Goal: Navigation & Orientation: Find specific page/section

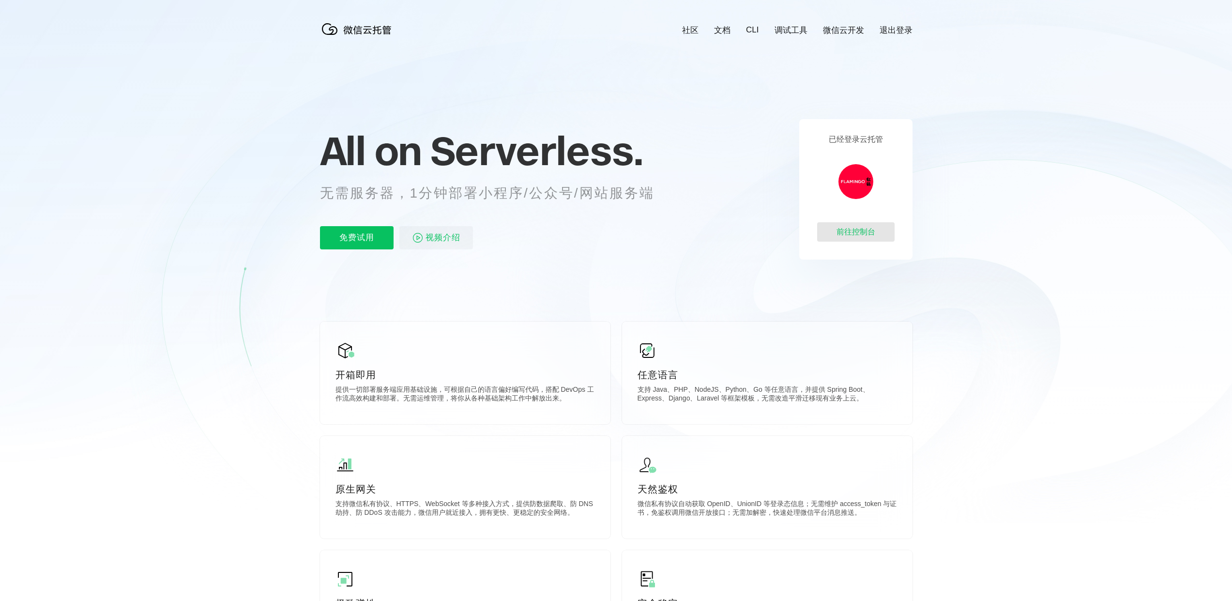
scroll to position [0, 1722]
drag, startPoint x: 0, startPoint y: 0, endPoint x: 862, endPoint y: 234, distance: 893.4
click at [862, 234] on div "前往控制台" at bounding box center [855, 231] width 77 height 19
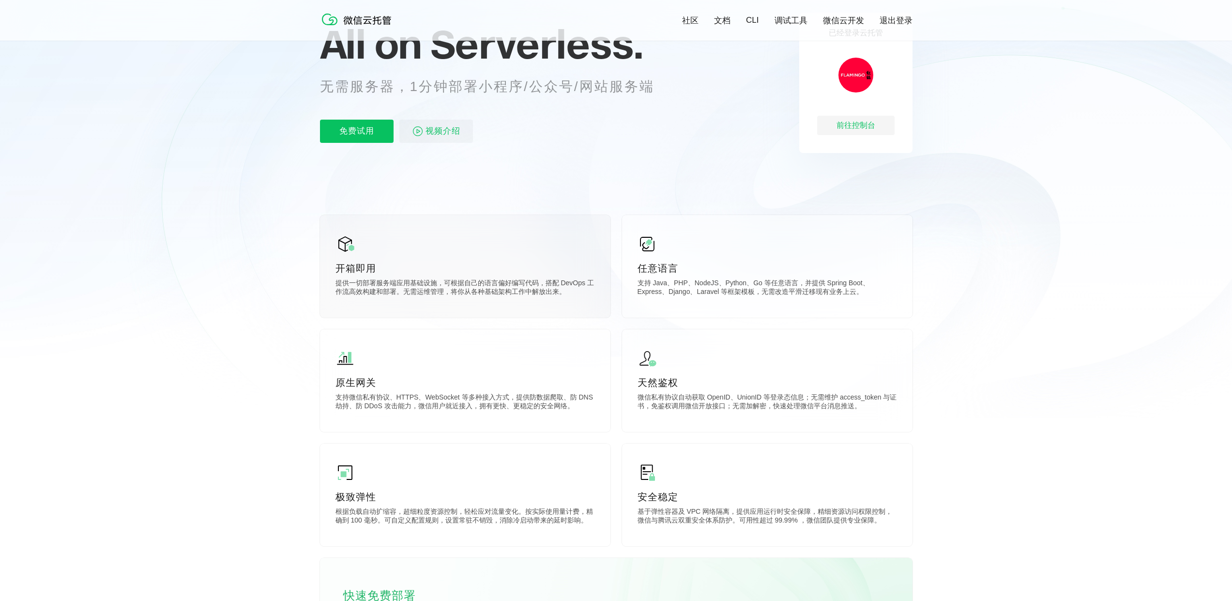
scroll to position [187, 0]
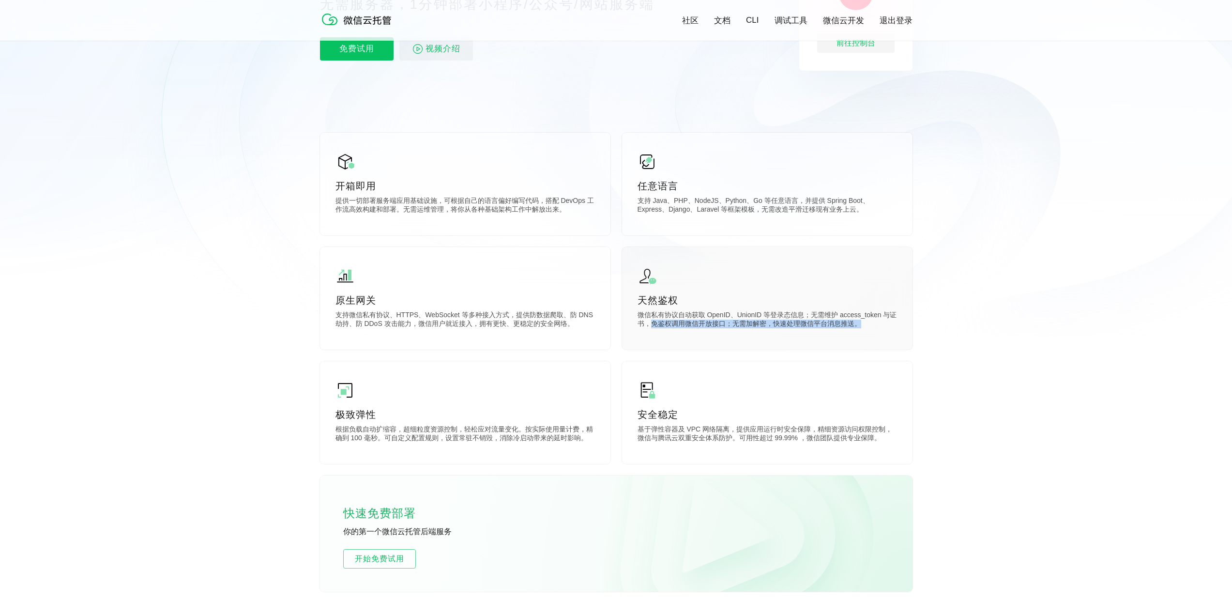
drag, startPoint x: 650, startPoint y: 325, endPoint x: 853, endPoint y: 325, distance: 203.3
click at [853, 325] on p "微信私有协议自动获取 OpenID、UnionID 等登录态信息；无需维护 access_token 与证书，免鉴权调用微信开放接口；无需加解密，快速处理微信…" at bounding box center [768, 320] width 260 height 19
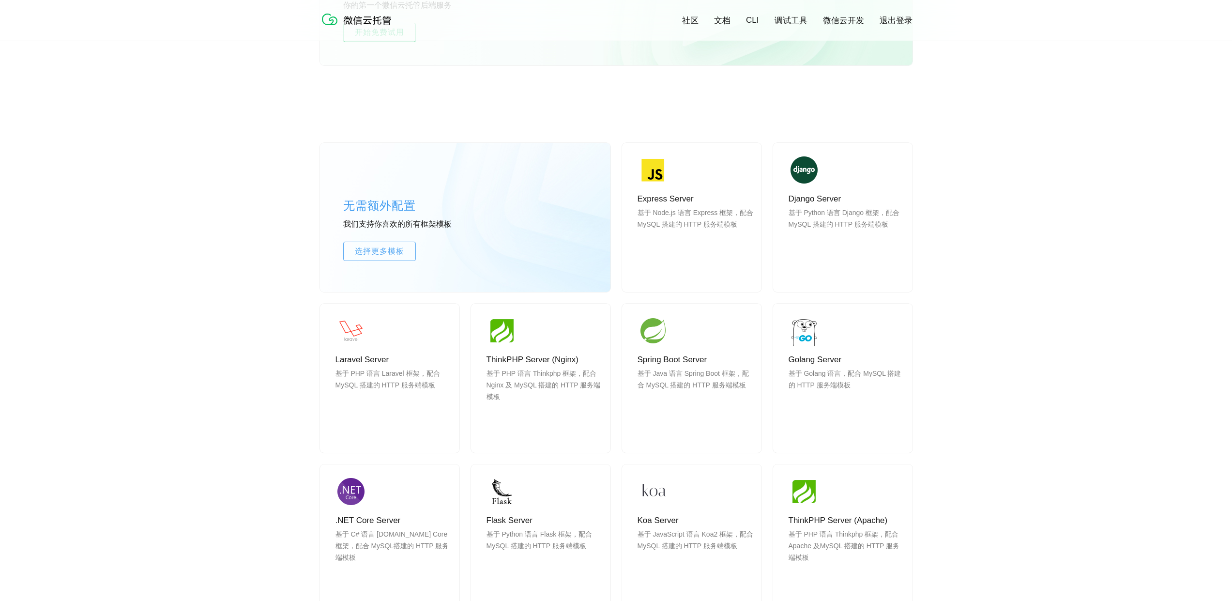
scroll to position [714, 0]
click at [367, 254] on span "选择更多模板" at bounding box center [380, 251] width 72 height 12
